Goal: Communication & Community: Participate in discussion

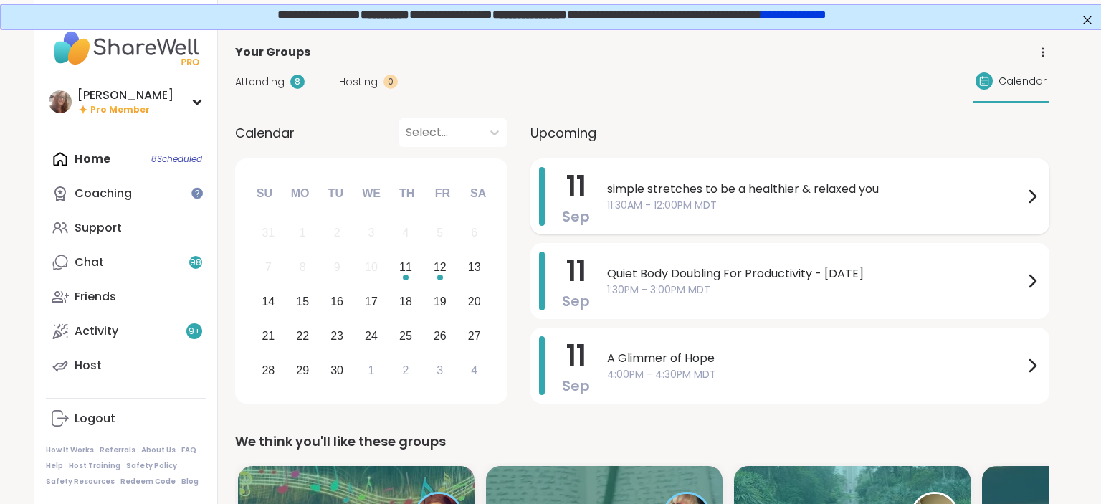
click at [794, 191] on span "simple stretches to be a healthier & relaxed you" at bounding box center [815, 189] width 417 height 17
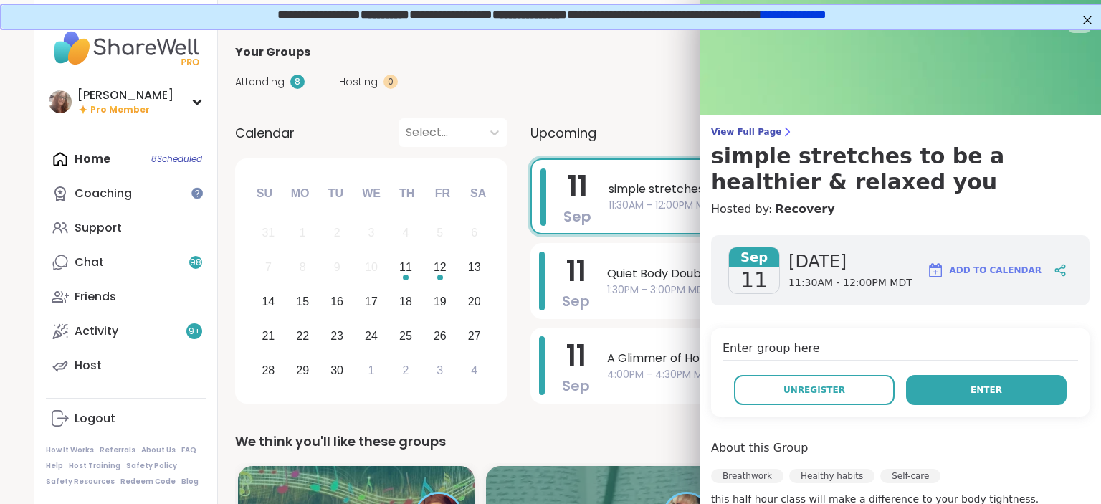
click at [1005, 380] on button "Enter" at bounding box center [986, 390] width 161 height 30
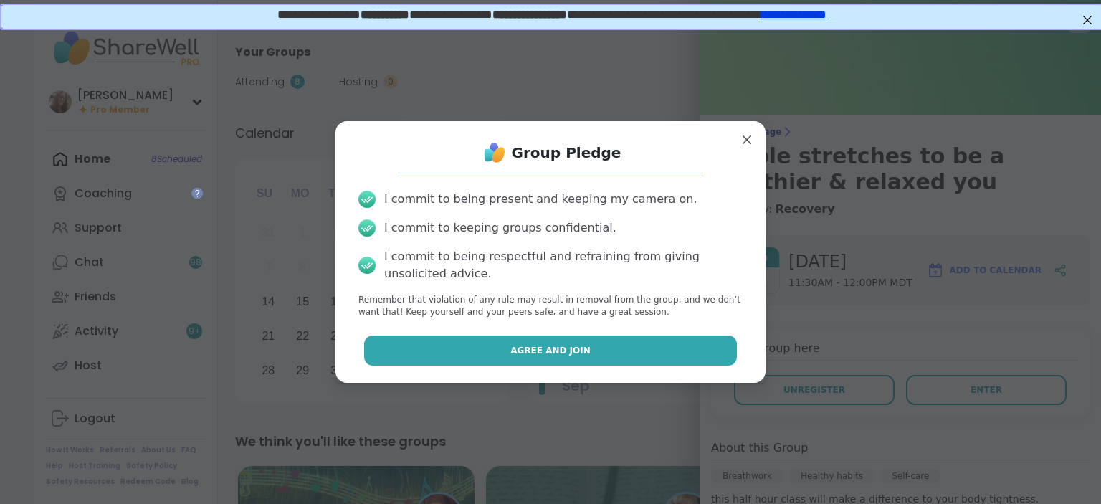
click at [705, 354] on button "Agree and Join" at bounding box center [551, 351] width 374 height 30
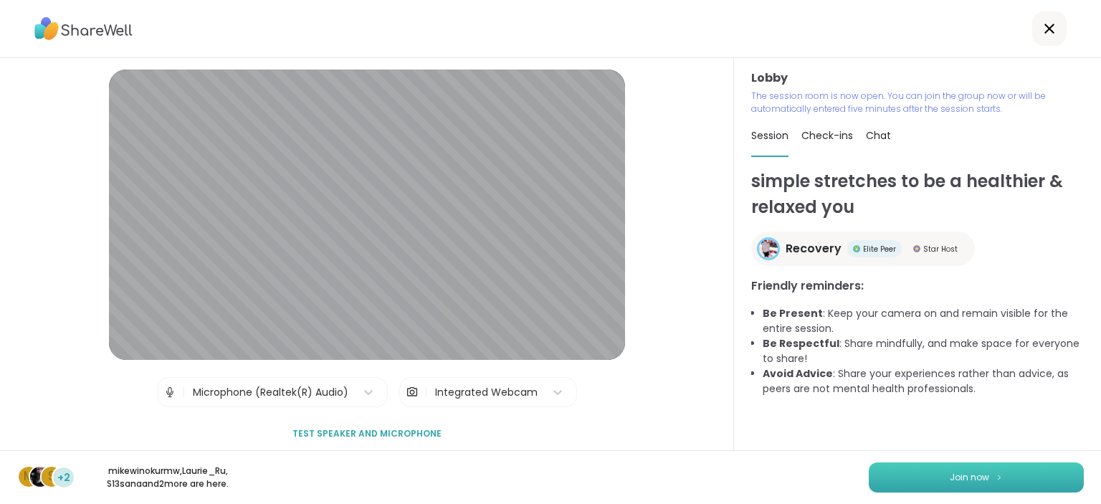
click at [1017, 472] on button "Join now" at bounding box center [976, 477] width 215 height 30
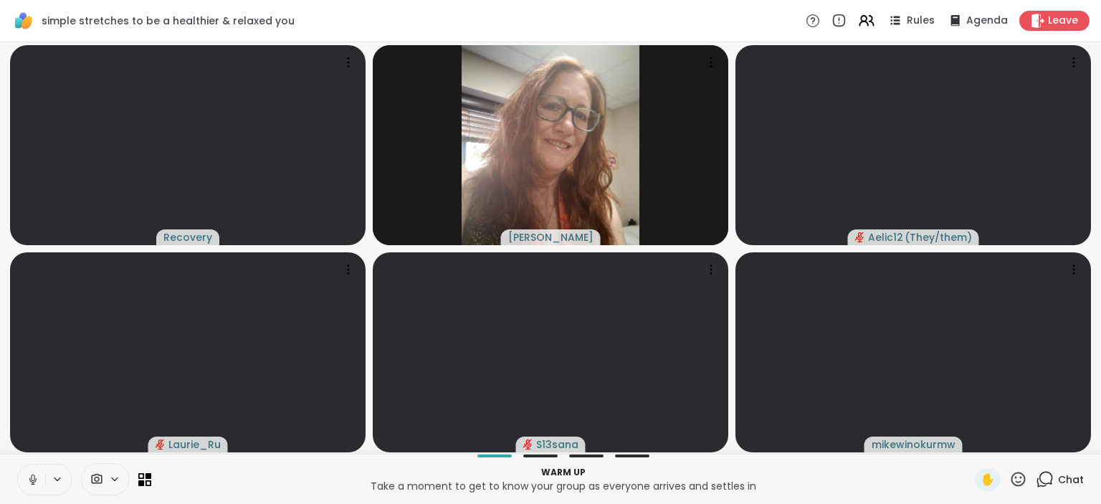
click at [29, 477] on icon at bounding box center [33, 479] width 13 height 13
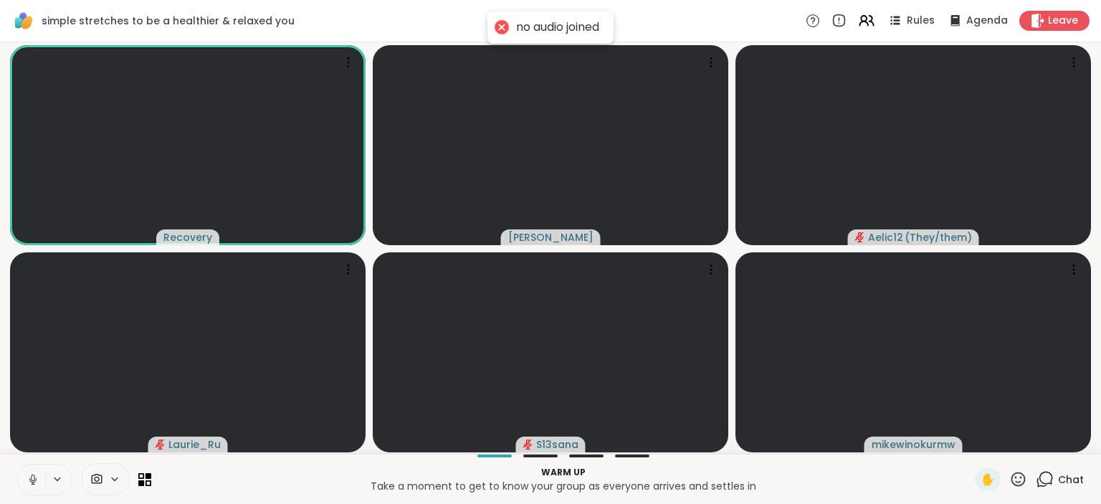
click at [30, 477] on icon at bounding box center [33, 479] width 13 height 13
click at [33, 480] on icon at bounding box center [33, 480] width 10 height 10
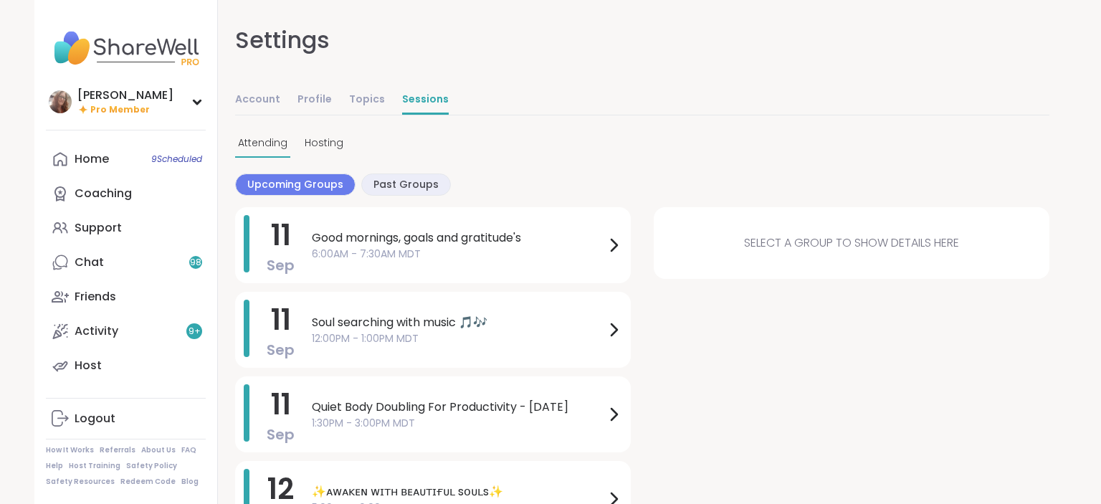
click at [122, 150] on link "Home 9 Scheduled" at bounding box center [126, 159] width 160 height 34
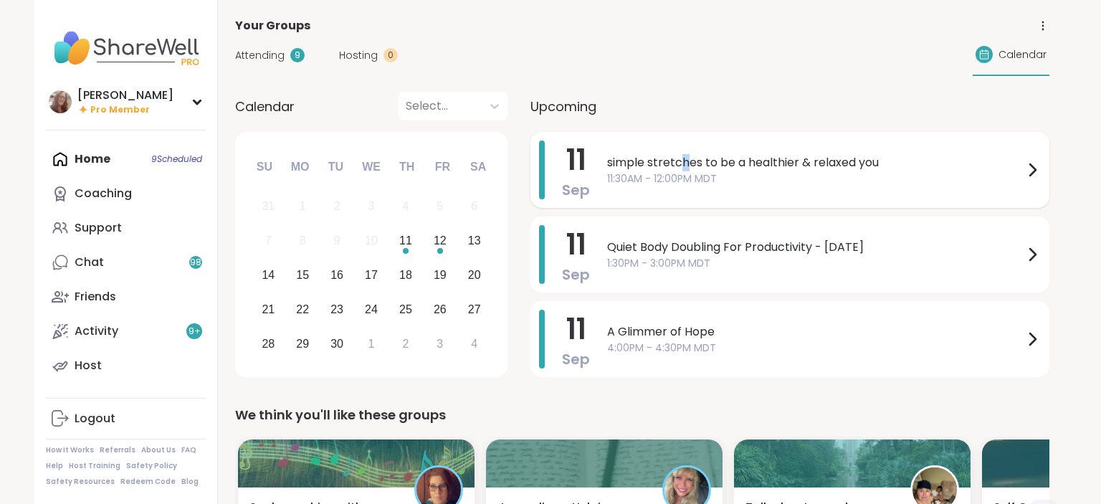
click at [684, 162] on span "simple stretches to be a healthier & relaxed you" at bounding box center [815, 162] width 417 height 17
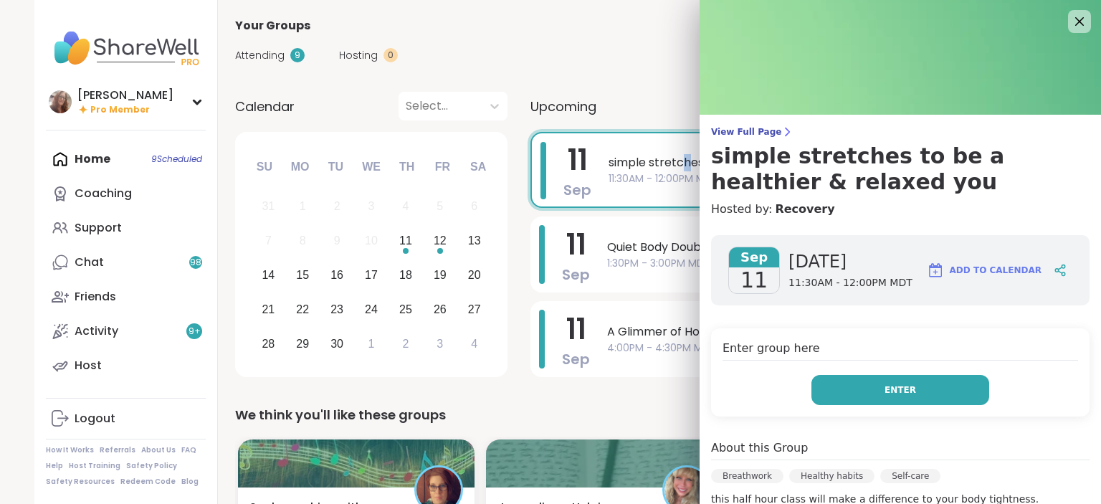
click at [940, 383] on button "Enter" at bounding box center [901, 390] width 178 height 30
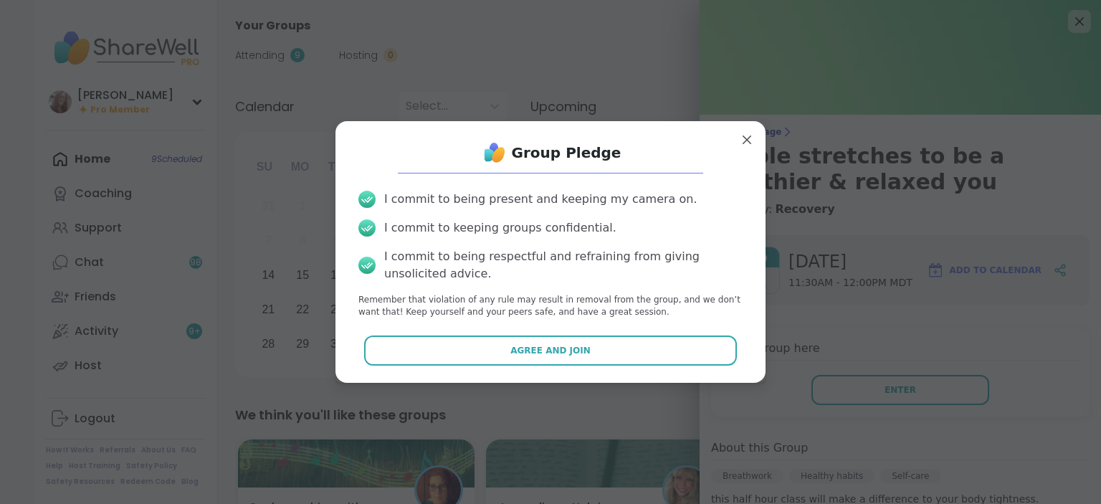
drag, startPoint x: 636, startPoint y: 343, endPoint x: 647, endPoint y: 334, distance: 13.8
click at [640, 340] on button "Agree and Join" at bounding box center [551, 351] width 374 height 30
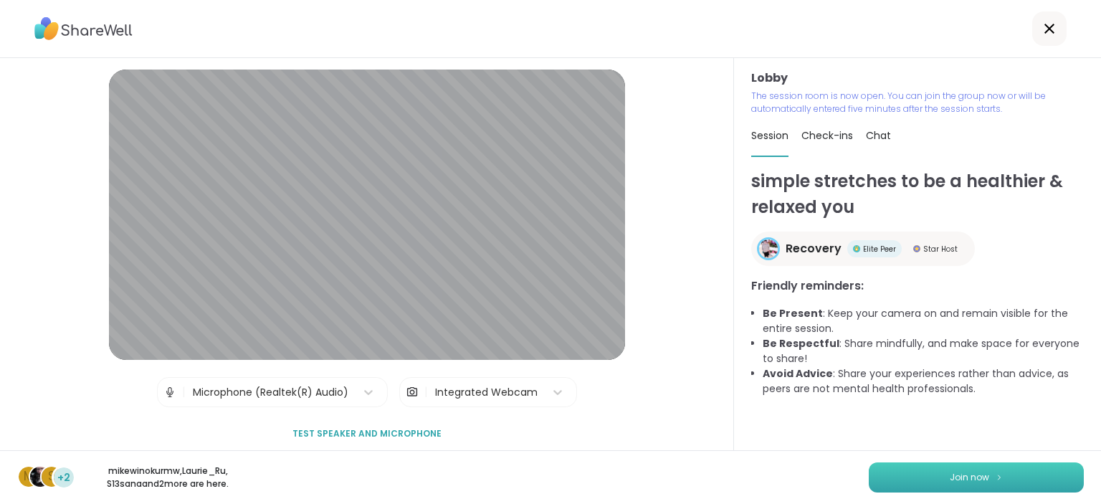
click at [1045, 475] on button "Join now" at bounding box center [976, 477] width 215 height 30
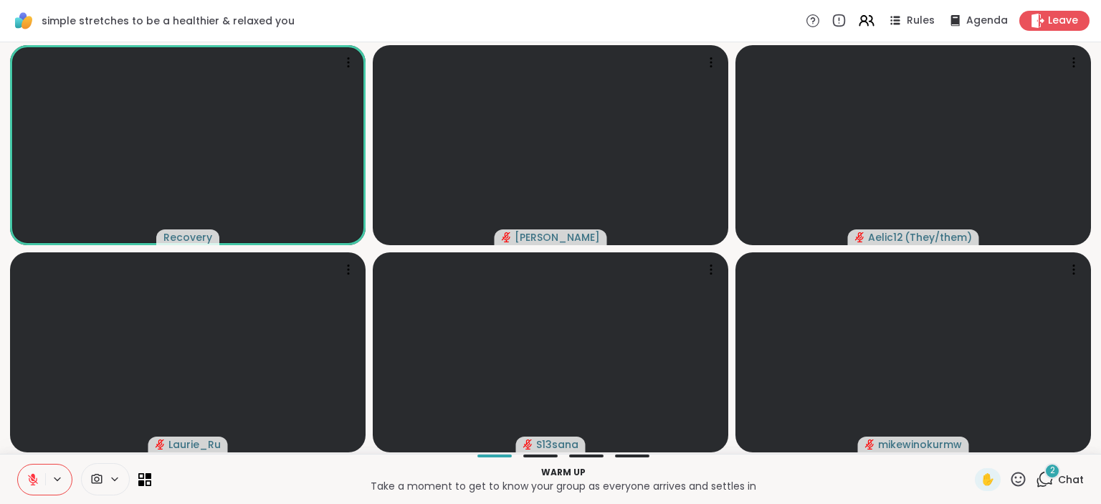
click at [1060, 469] on div "2" at bounding box center [1053, 471] width 16 height 16
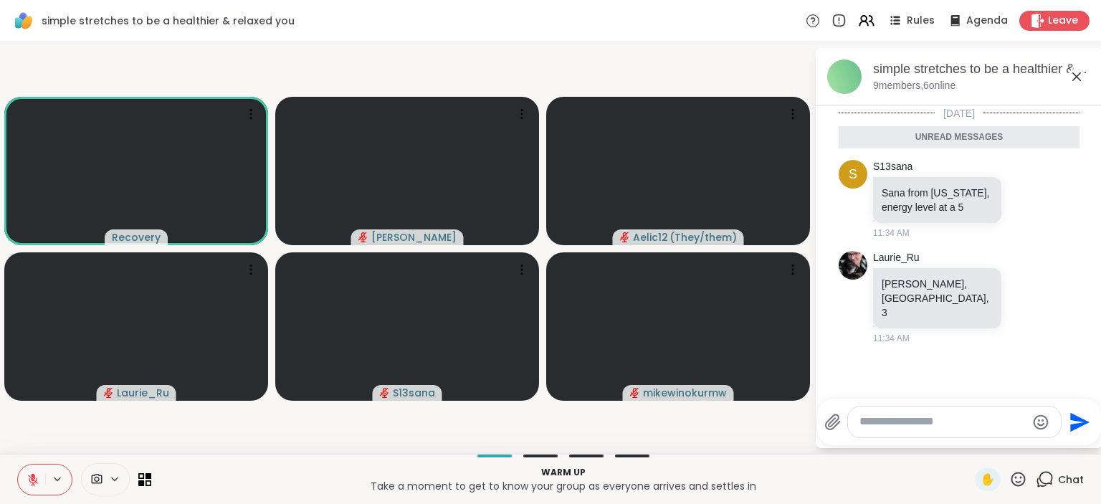
click at [929, 426] on textarea "Type your message" at bounding box center [943, 421] width 167 height 15
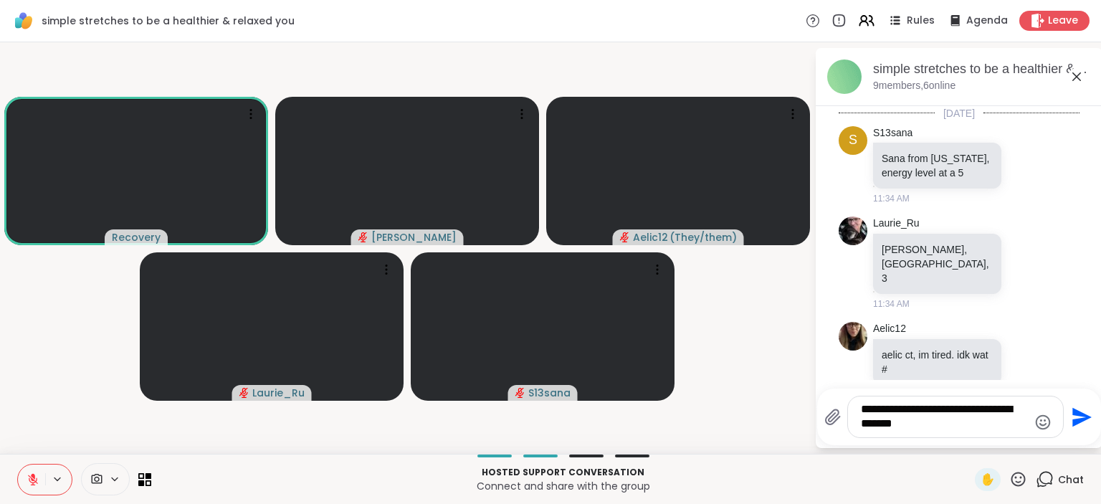
click at [936, 418] on textarea "**********" at bounding box center [944, 416] width 167 height 29
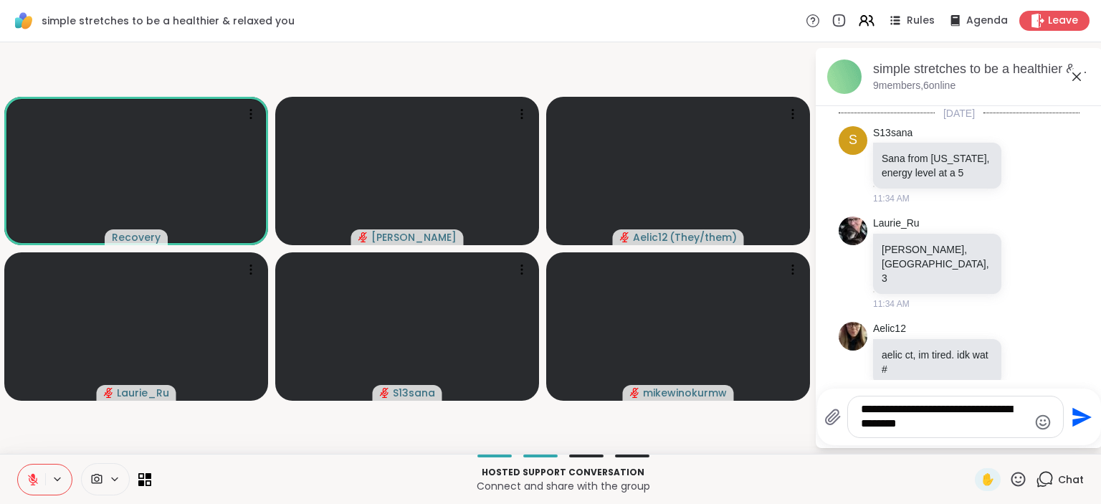
type textarea "**********"
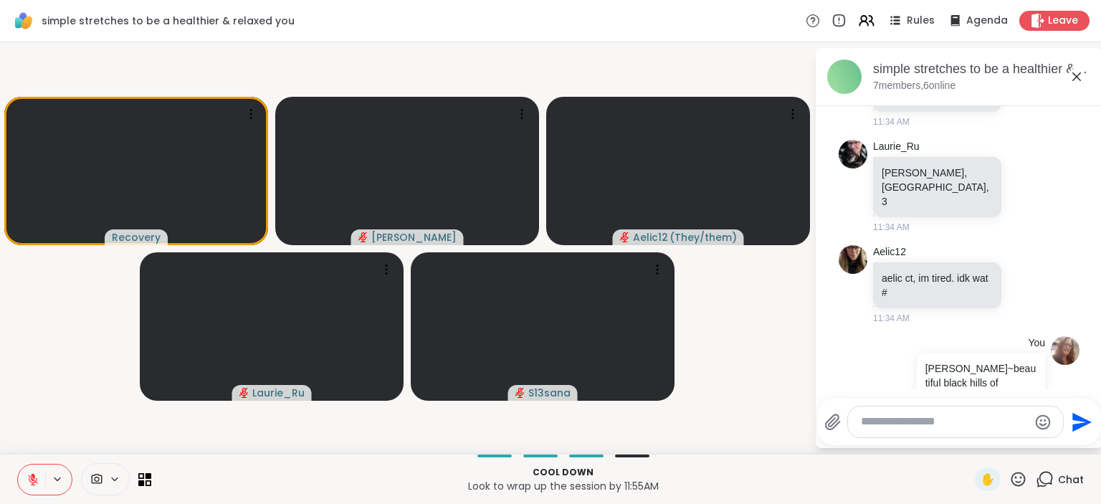
click at [1022, 477] on icon at bounding box center [1019, 479] width 14 height 14
click at [978, 446] on span "❤️" at bounding box center [976, 441] width 14 height 17
click at [1019, 474] on icon at bounding box center [1019, 479] width 14 height 14
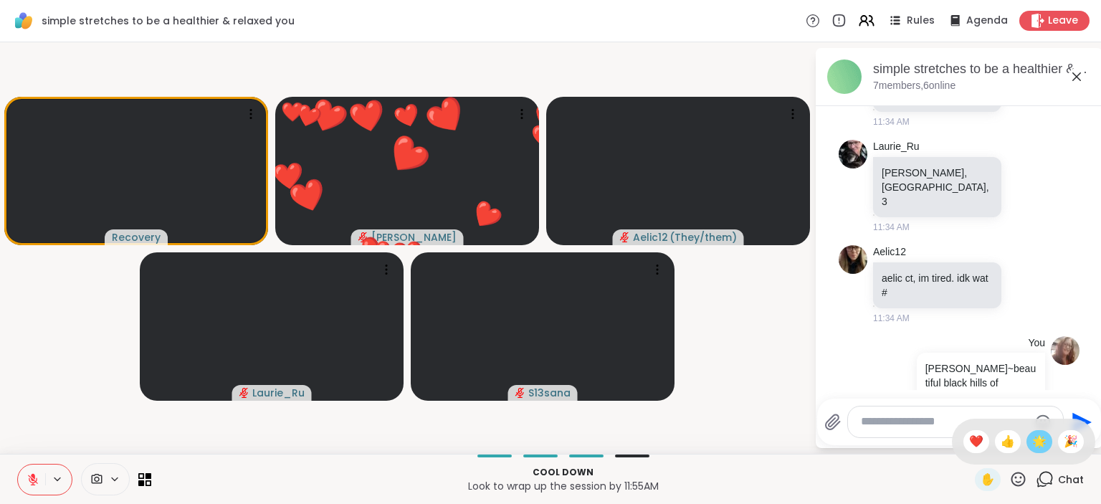
click at [1039, 445] on span "🌟" at bounding box center [1039, 441] width 14 height 17
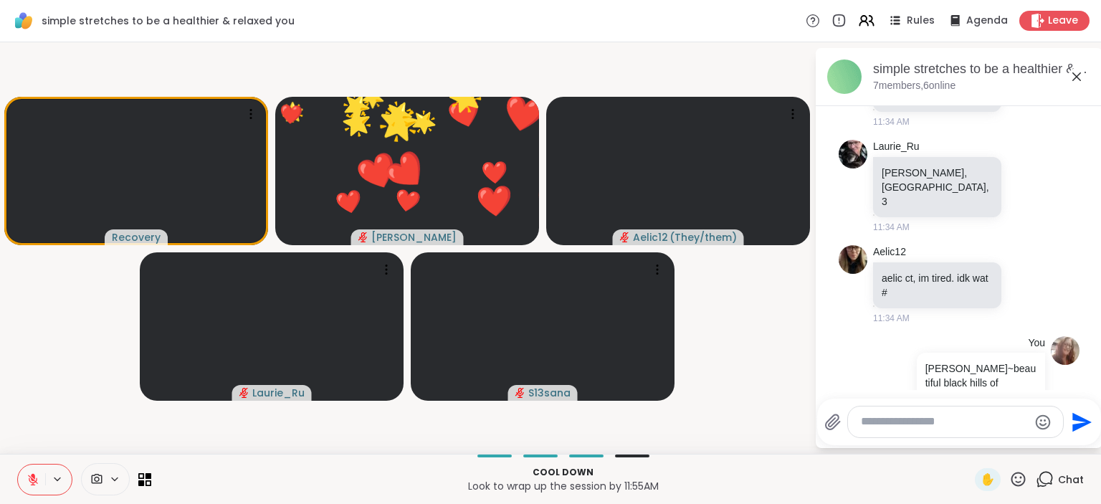
click at [1022, 477] on icon at bounding box center [1018, 479] width 18 height 18
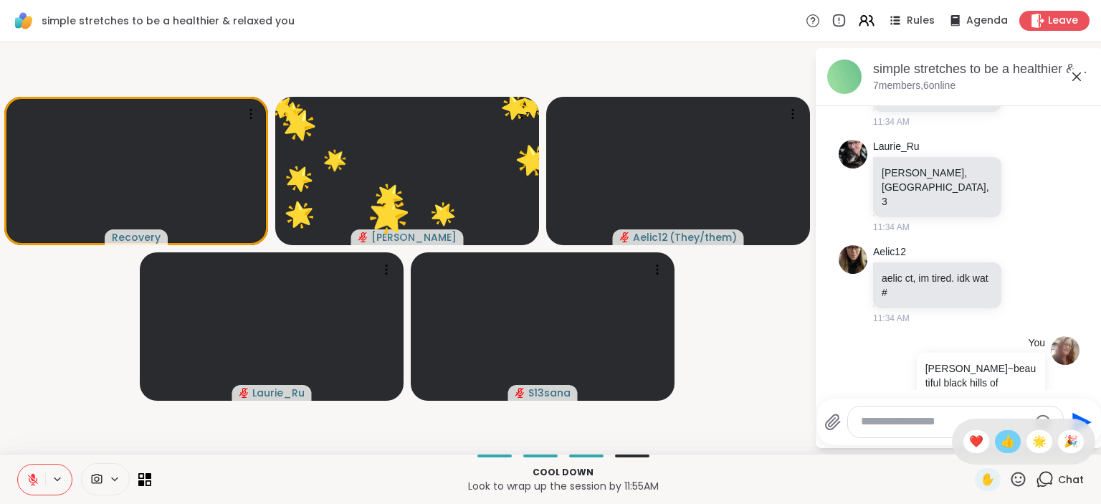
click at [1004, 442] on span "👍" at bounding box center [1008, 441] width 14 height 17
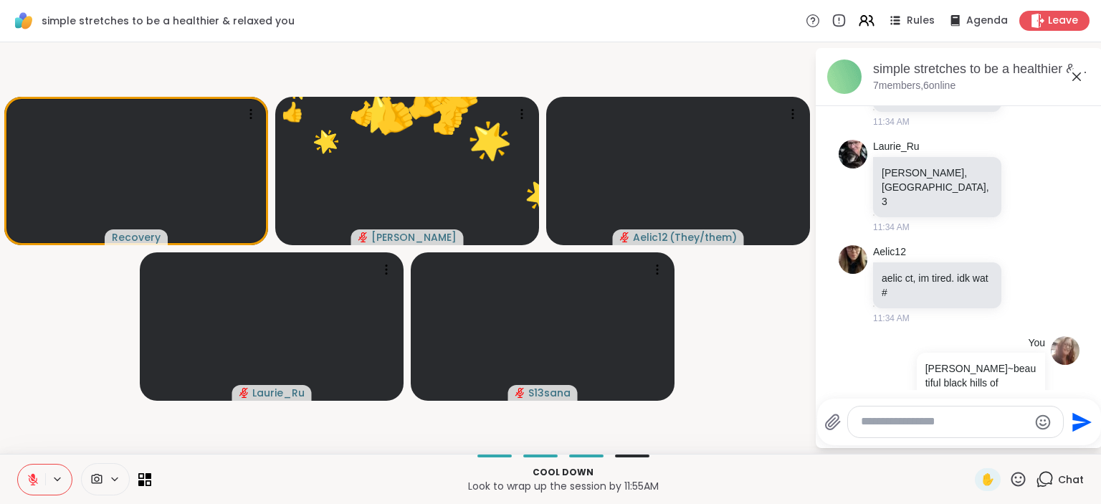
click at [895, 420] on textarea "Type your message" at bounding box center [944, 421] width 167 height 15
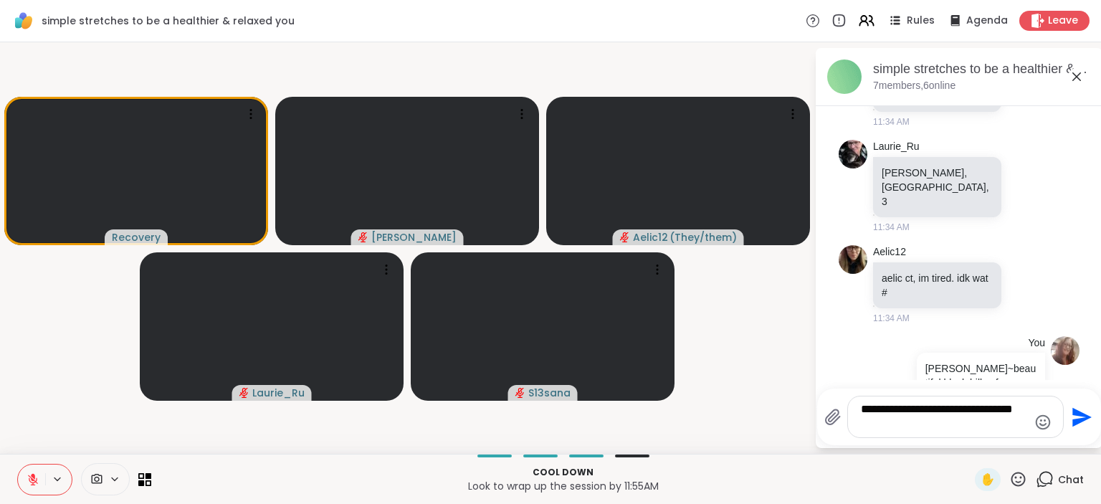
type textarea "**********"
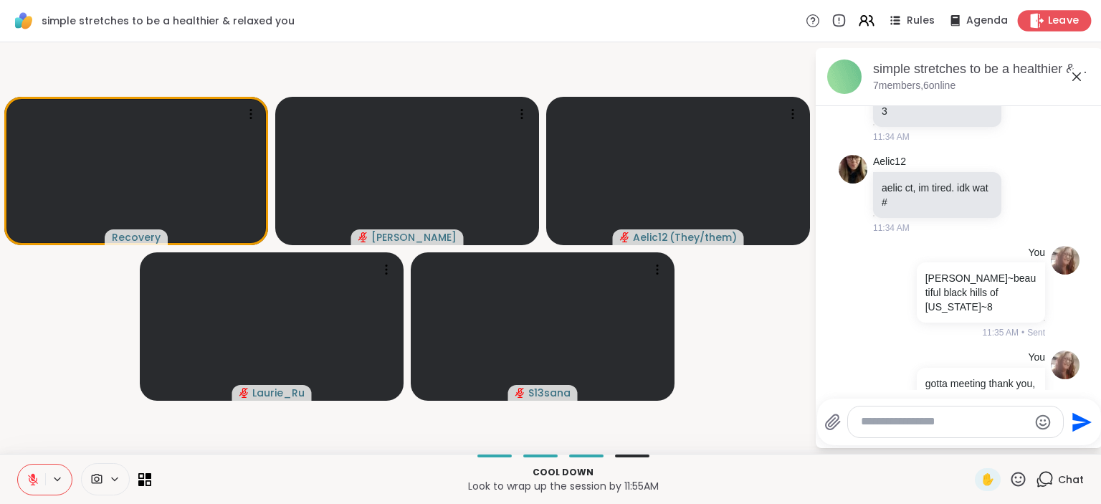
click at [1050, 22] on span "Leave" at bounding box center [1064, 21] width 32 height 15
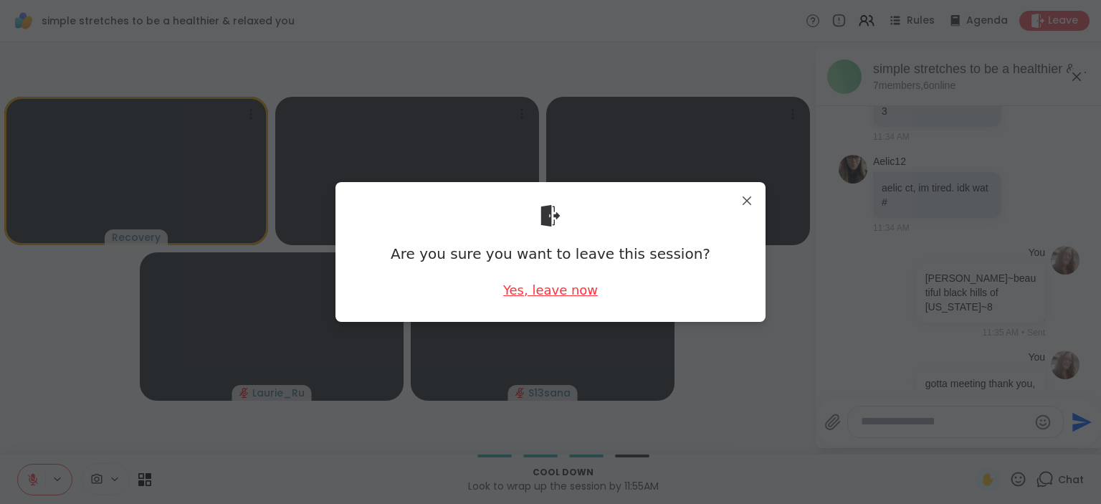
click at [547, 293] on div "Yes, leave now" at bounding box center [550, 290] width 95 height 18
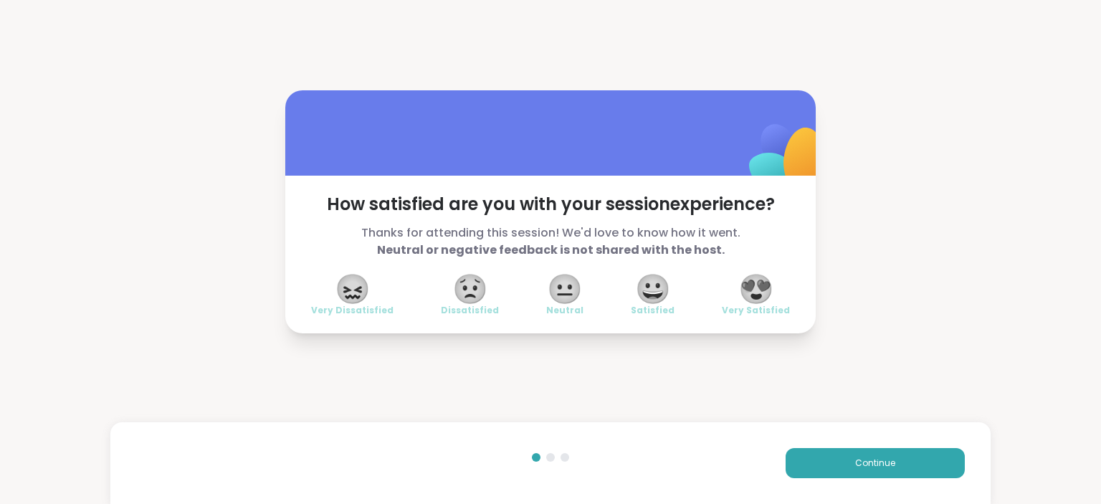
click at [754, 293] on span "😍" at bounding box center [756, 289] width 36 height 26
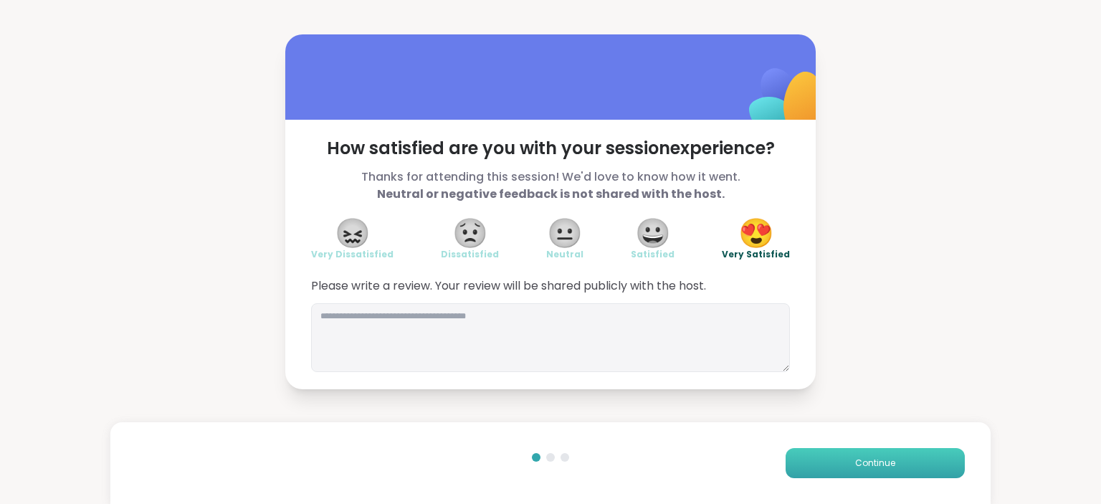
click at [873, 466] on span "Continue" at bounding box center [875, 463] width 40 height 13
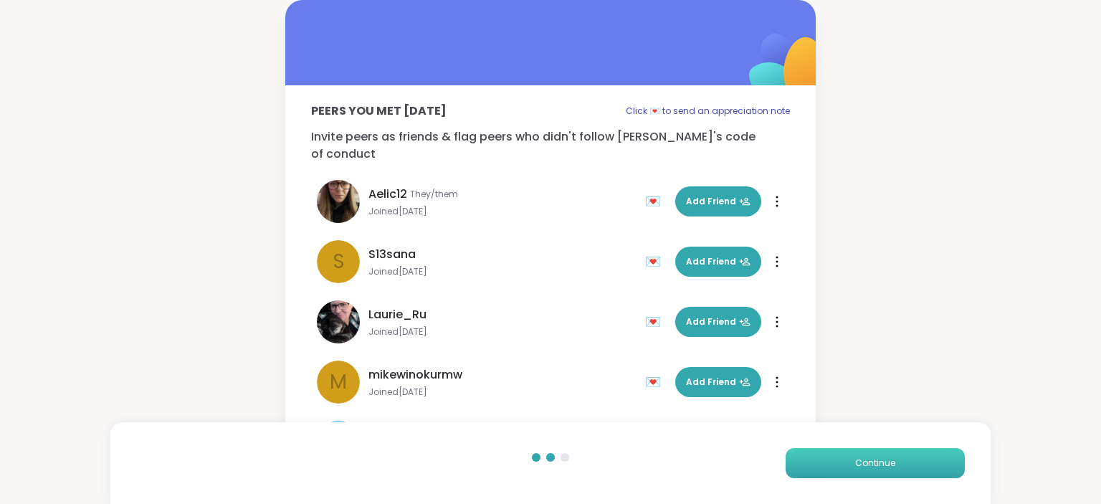
click at [873, 466] on span "Continue" at bounding box center [875, 463] width 40 height 13
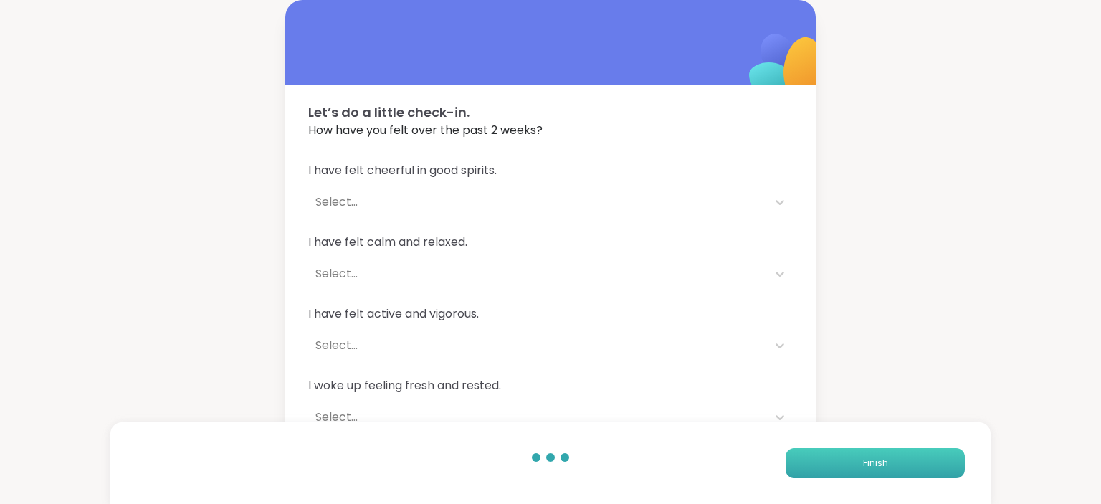
click at [873, 466] on span "Finish" at bounding box center [875, 463] width 25 height 13
